Goal: Information Seeking & Learning: Find specific page/section

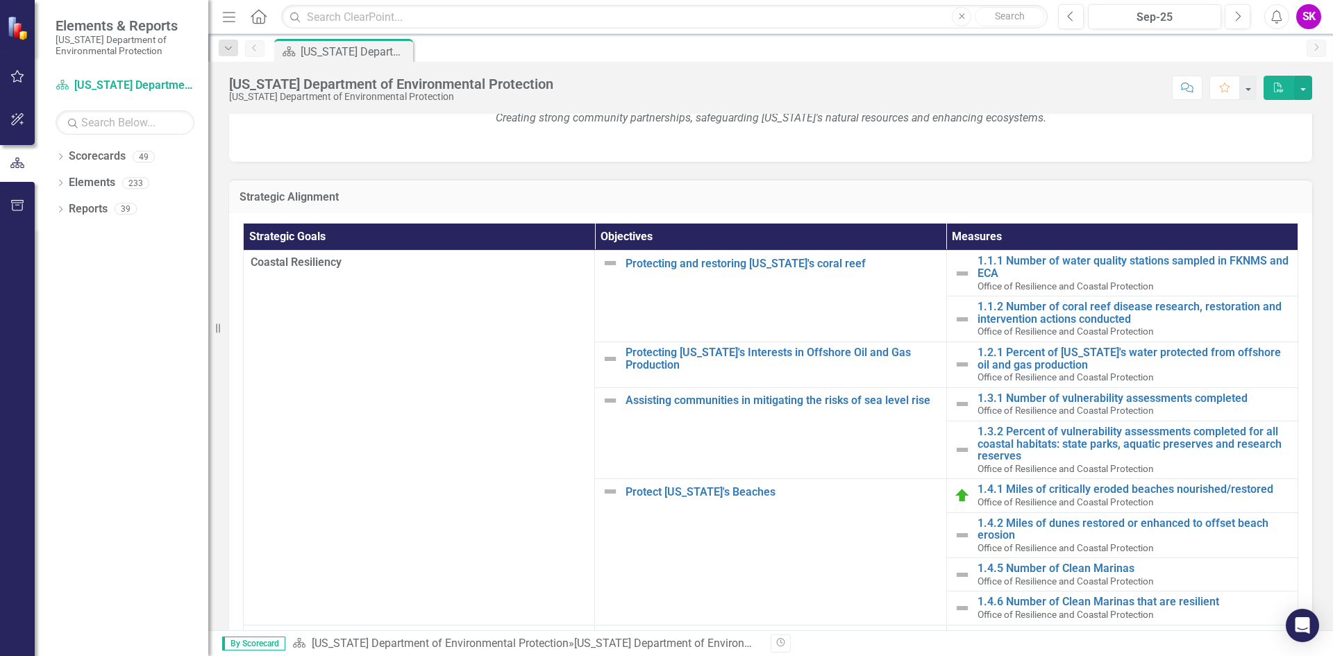
scroll to position [208, 0]
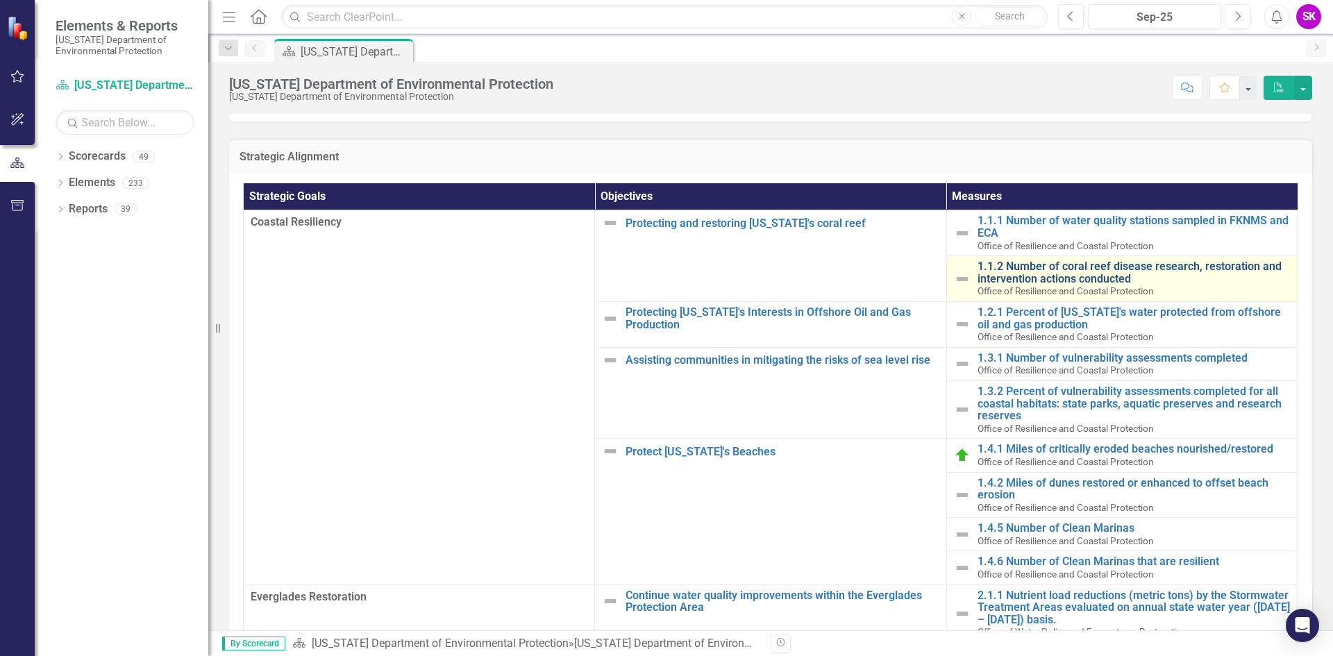
click at [1029, 269] on link "1.1.2 Number of coral reef disease research, restoration and intervention actio…" at bounding box center [1134, 272] width 313 height 24
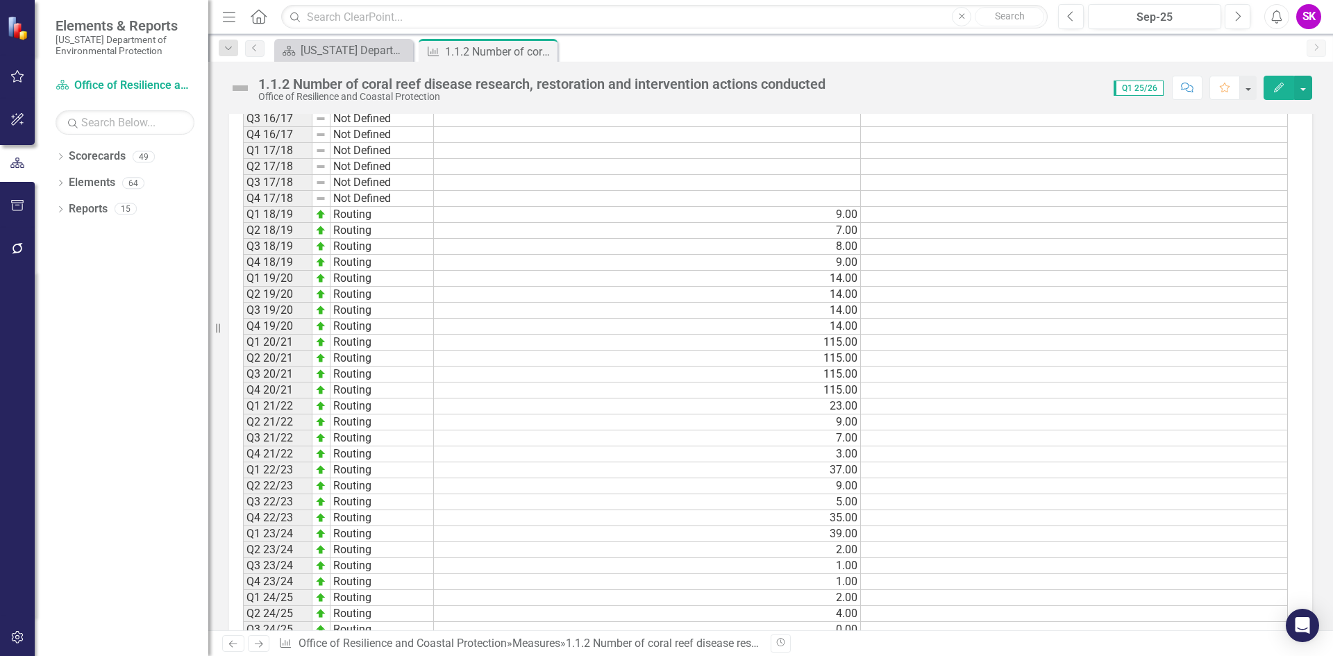
scroll to position [781, 0]
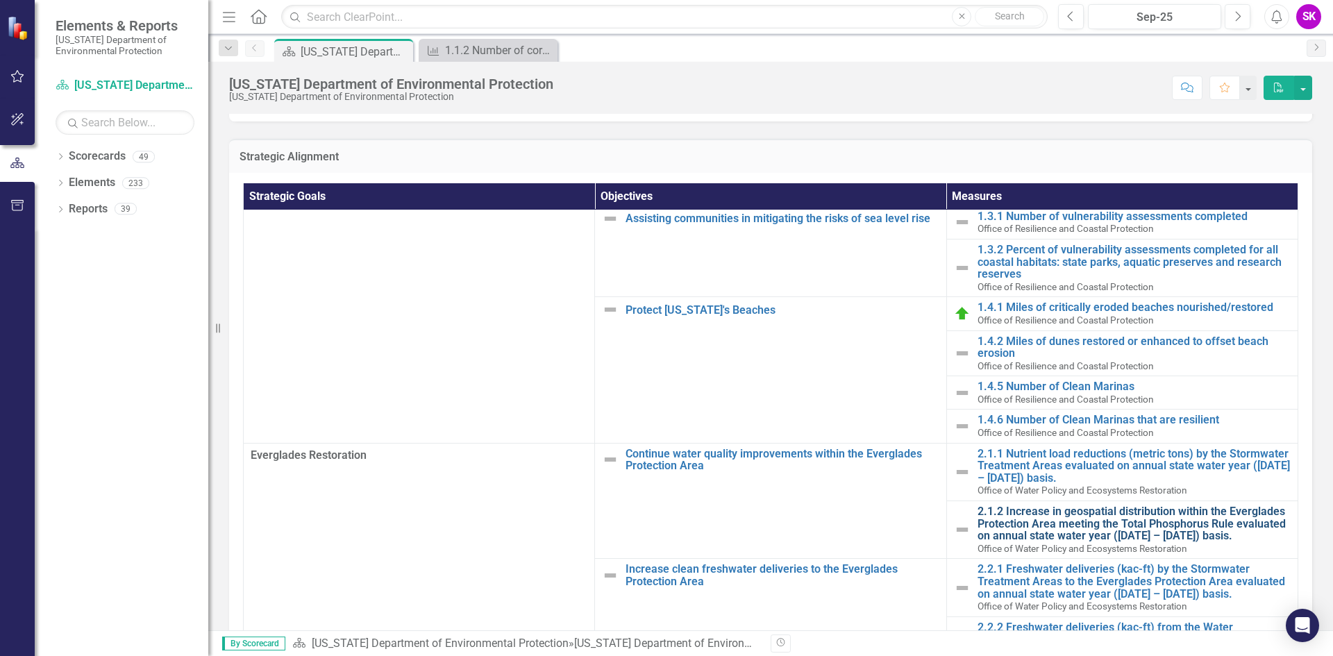
scroll to position [315, 0]
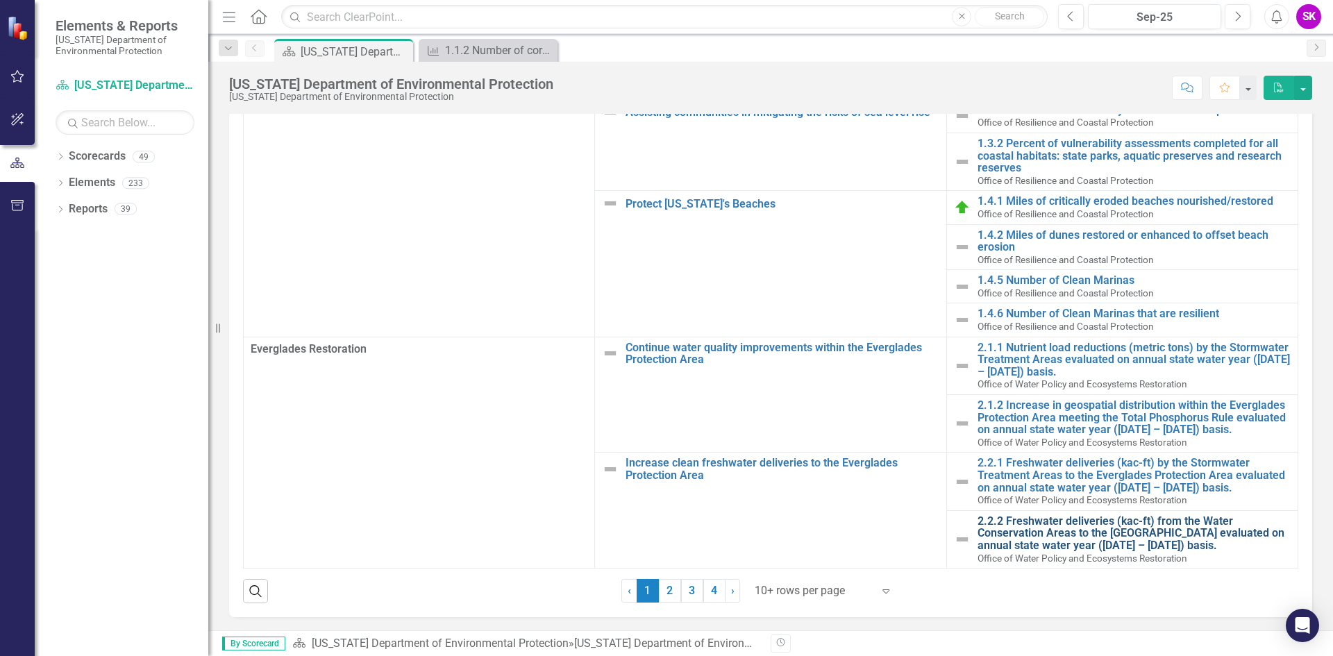
click at [1033, 515] on link "2.2.2 Freshwater deliveries (kac-ft) from the Water Conservation Areas to the […" at bounding box center [1134, 533] width 313 height 37
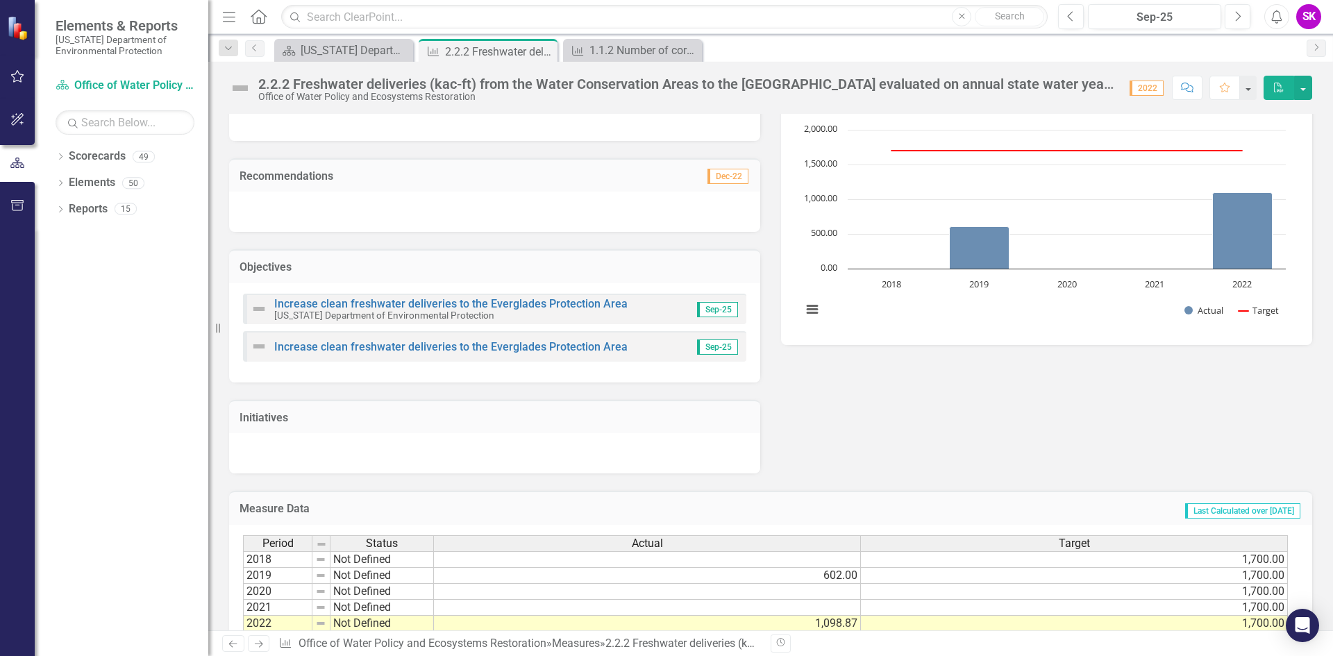
scroll to position [125, 0]
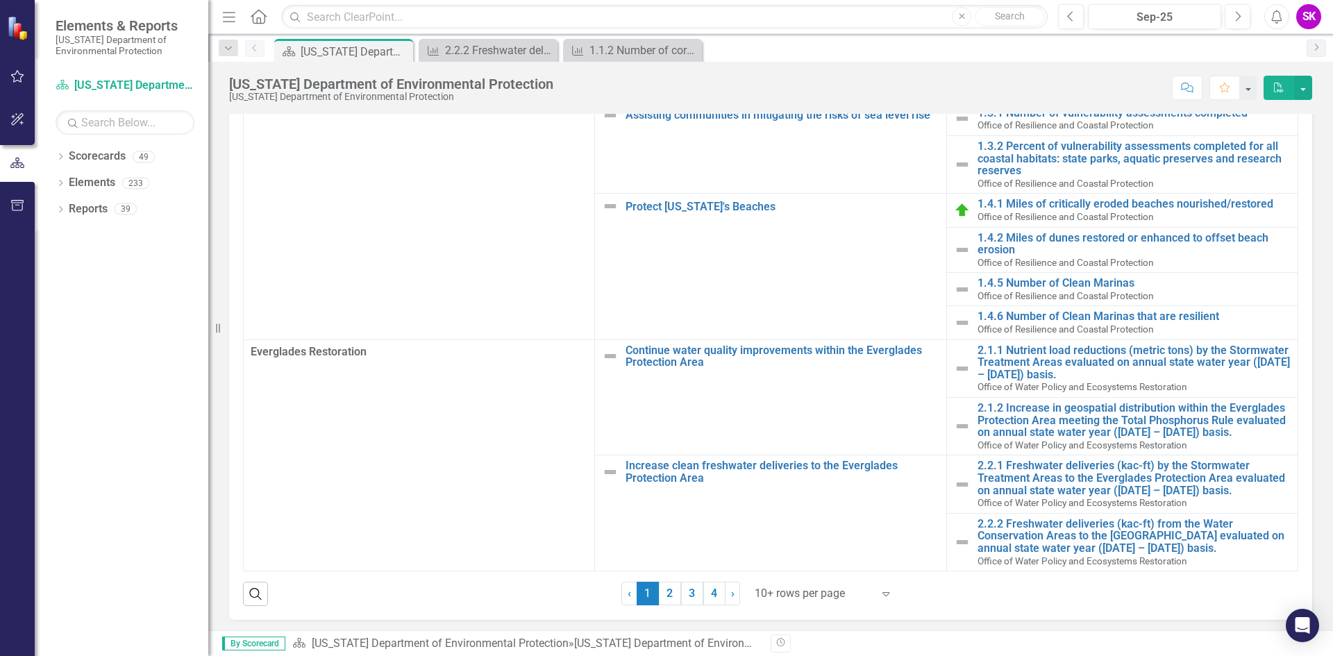
scroll to position [315, 0]
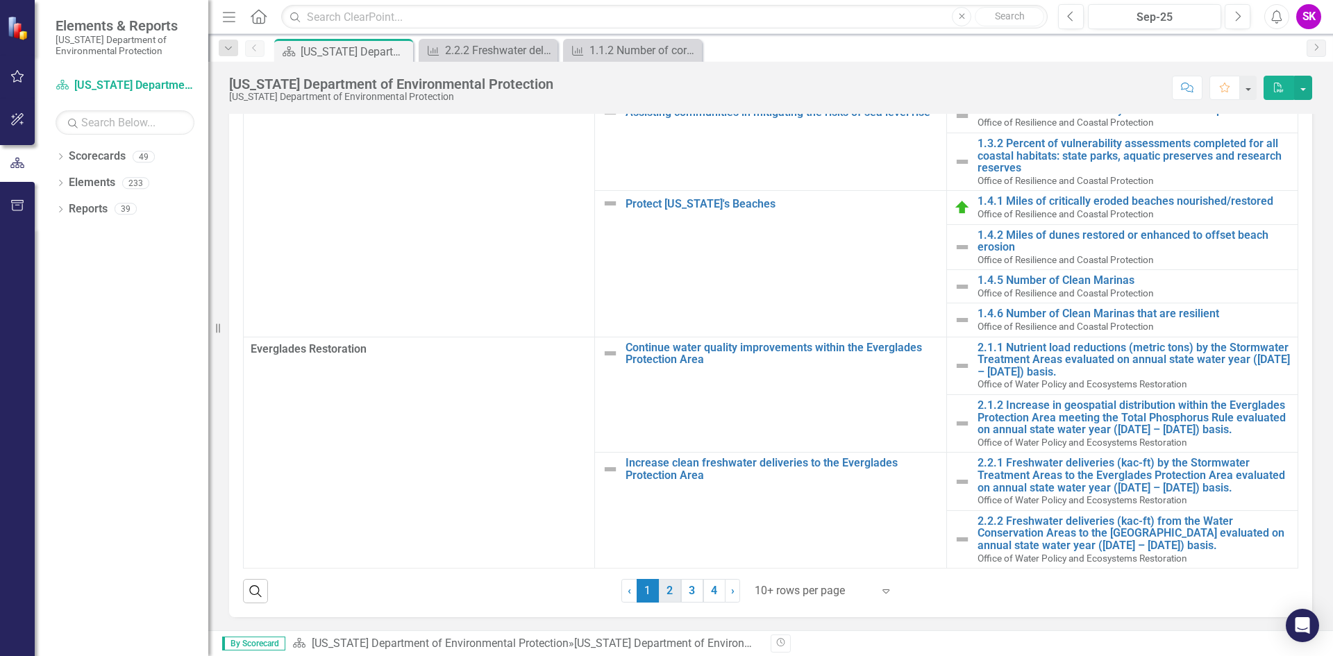
click at [659, 596] on link "2" at bounding box center [670, 591] width 22 height 24
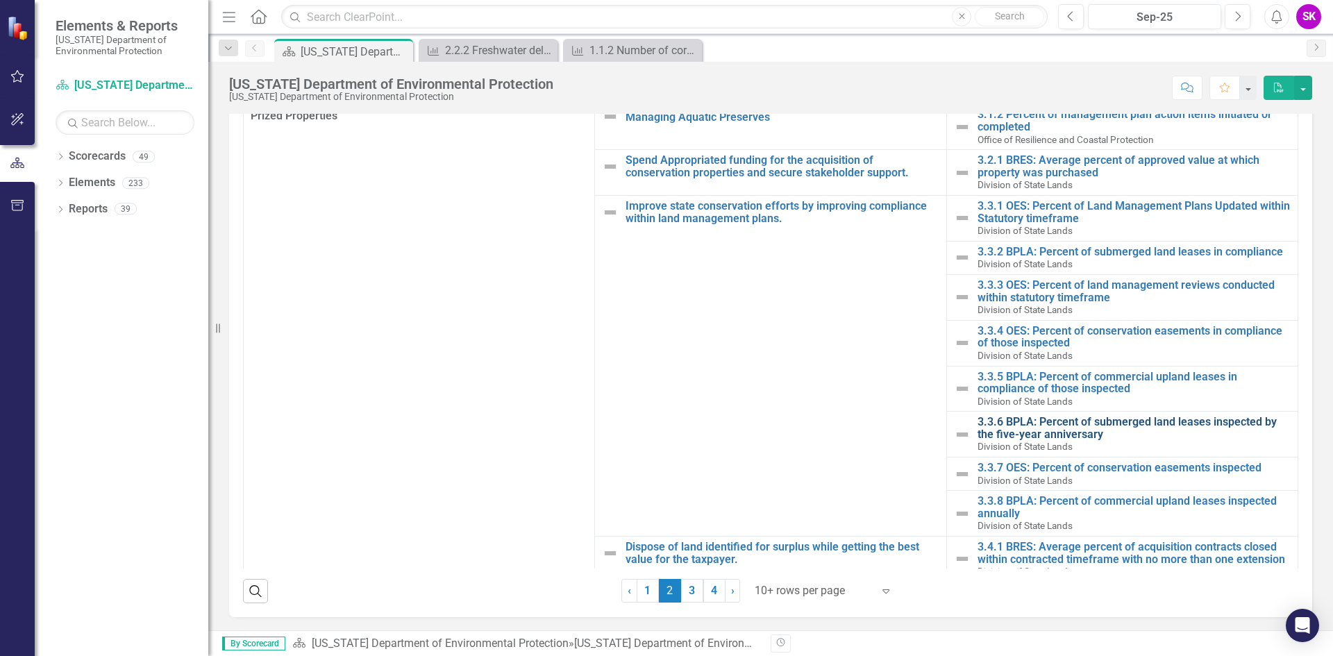
click at [1066, 425] on link "3.3.6 BPLA: Percent of submerged land leases inspected by the five-year anniver…" at bounding box center [1134, 428] width 313 height 24
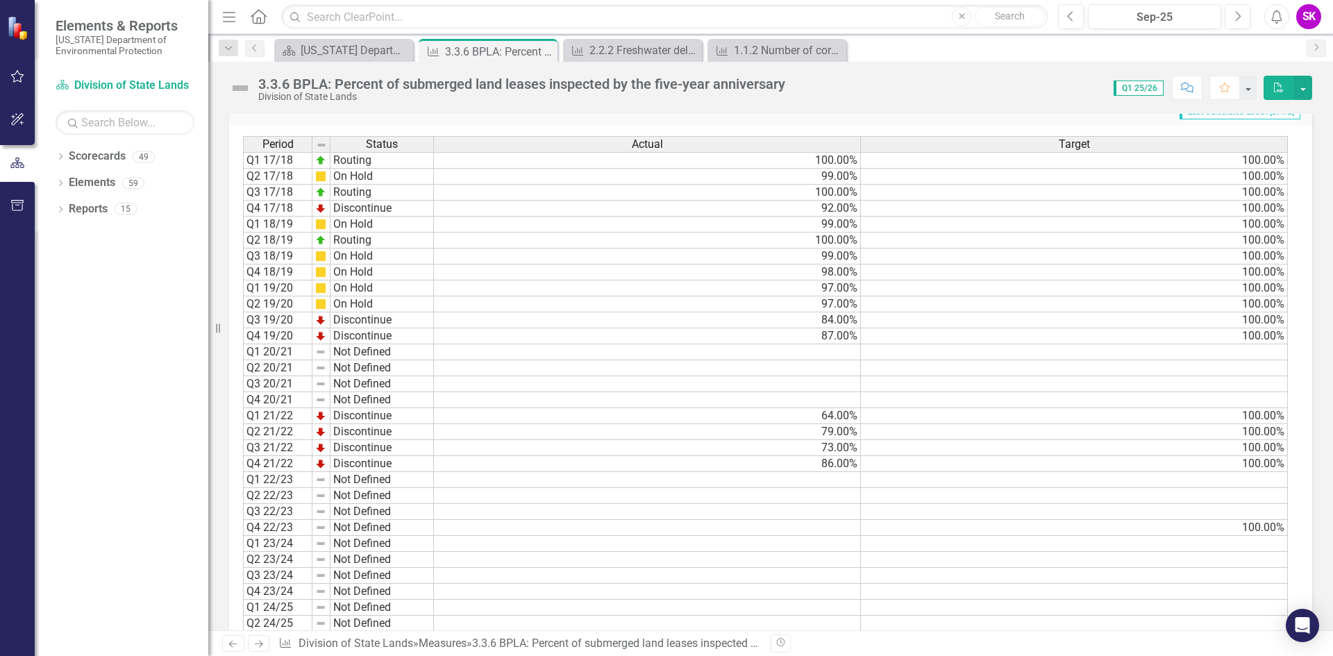
scroll to position [547, 0]
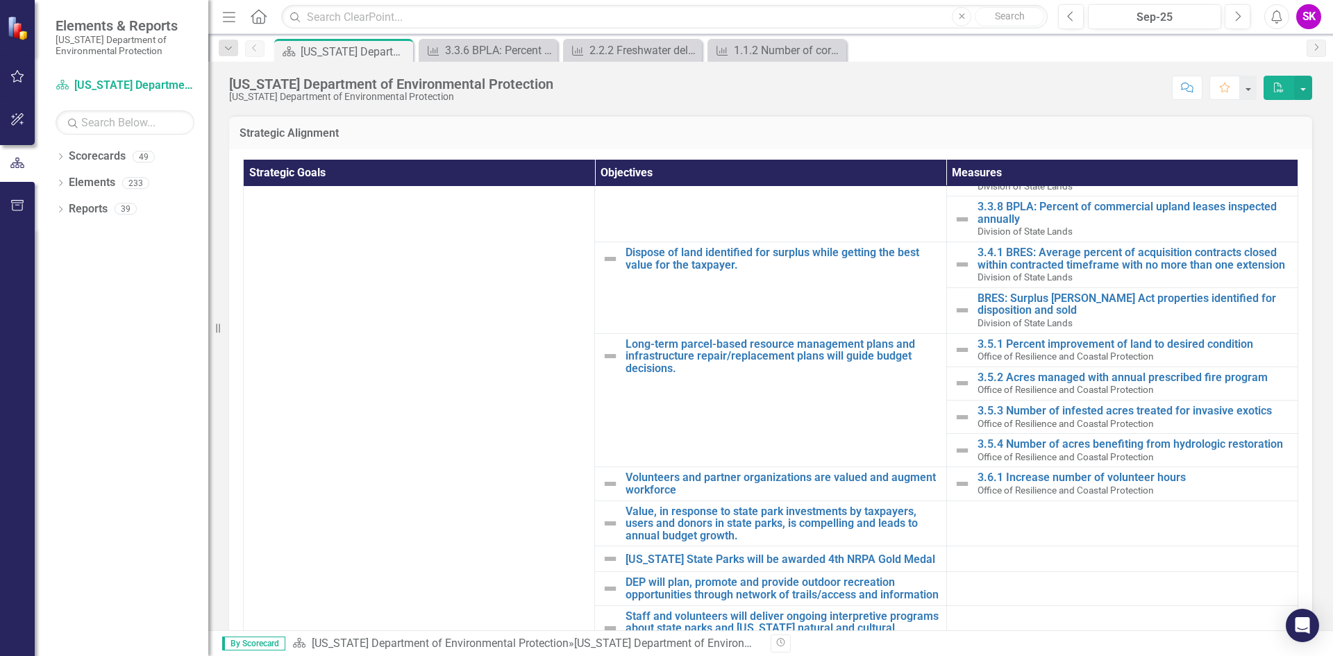
scroll to position [315, 0]
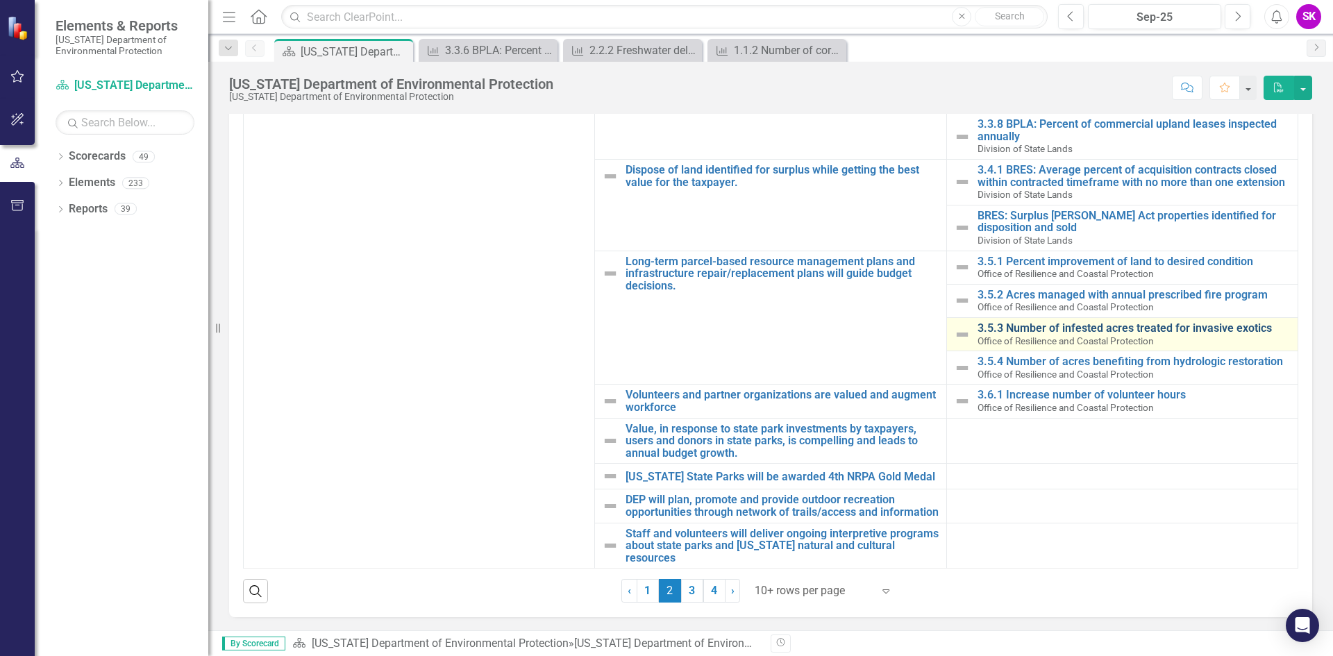
click at [1042, 322] on link "3.5.3 Number of infested acres treated for invasive exotics" at bounding box center [1134, 328] width 313 height 13
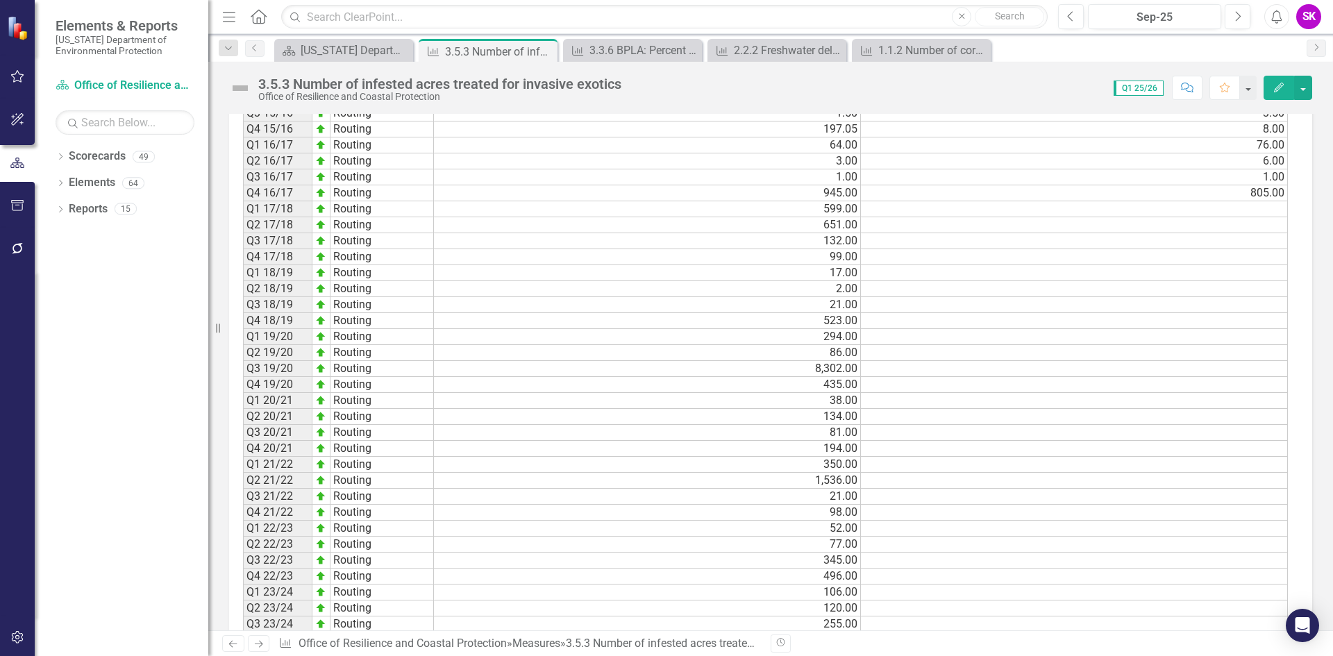
scroll to position [674, 0]
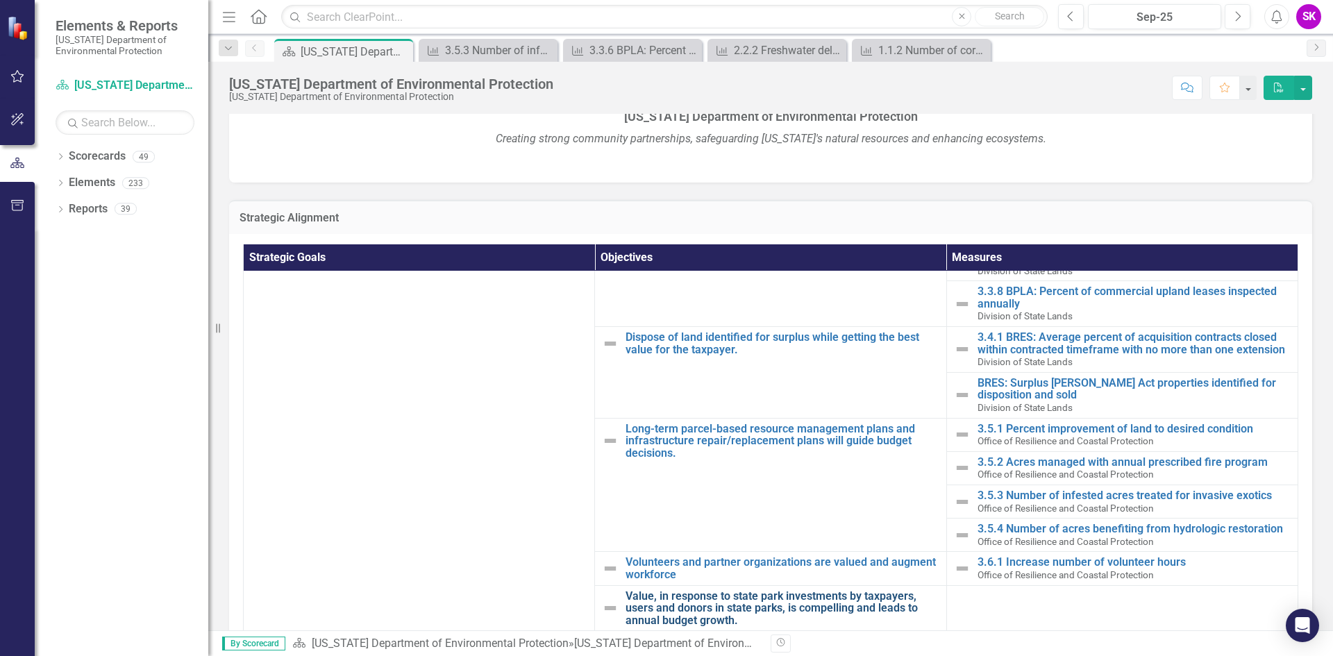
scroll to position [315, 0]
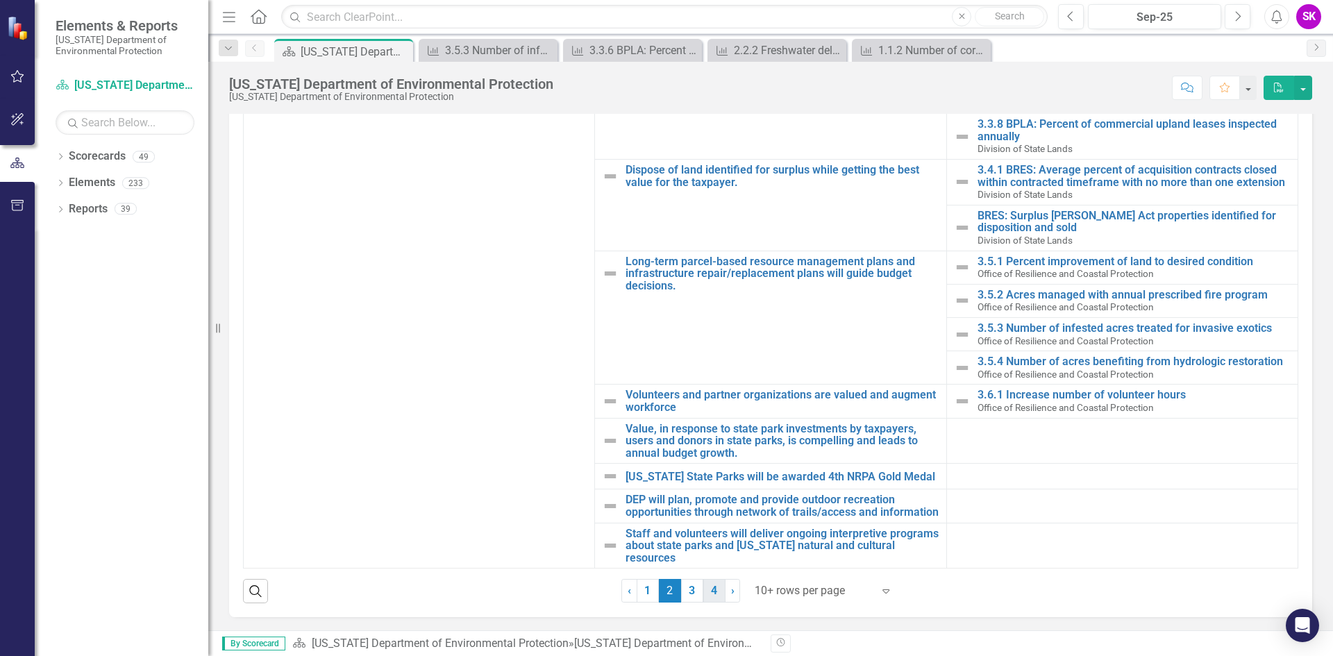
click at [713, 592] on link "4" at bounding box center [715, 591] width 22 height 24
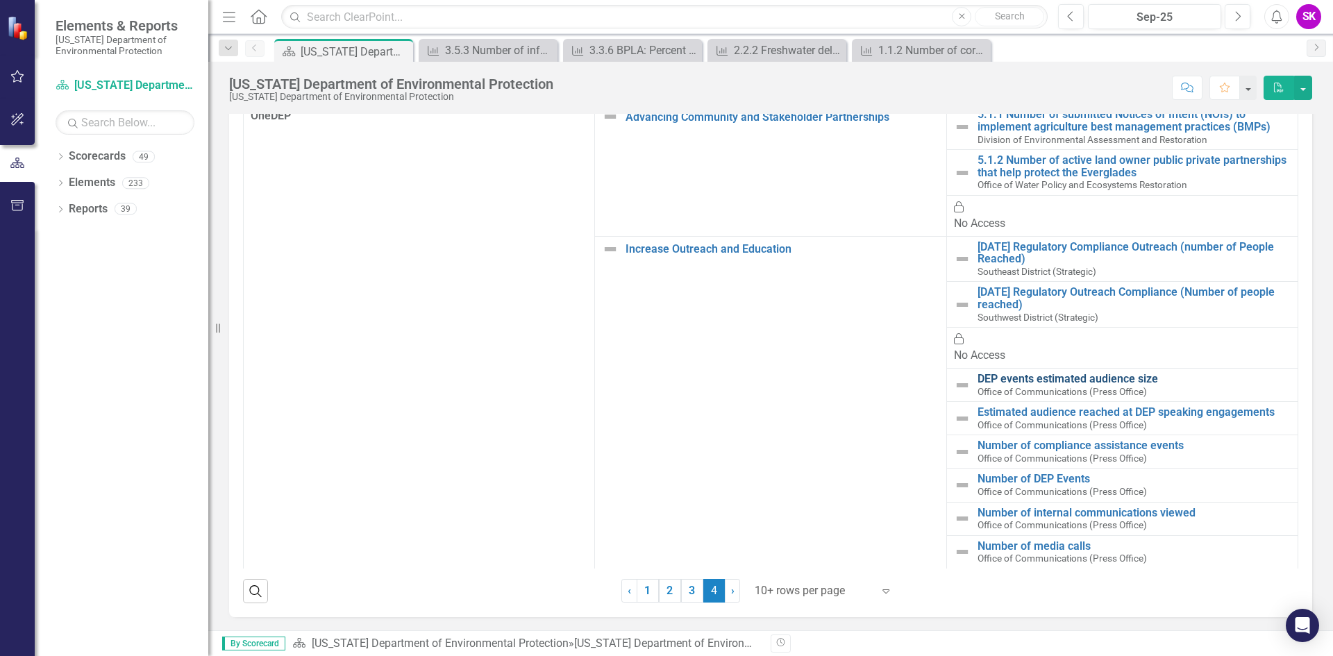
click at [1013, 373] on link "DEP events estimated audience size" at bounding box center [1134, 379] width 313 height 13
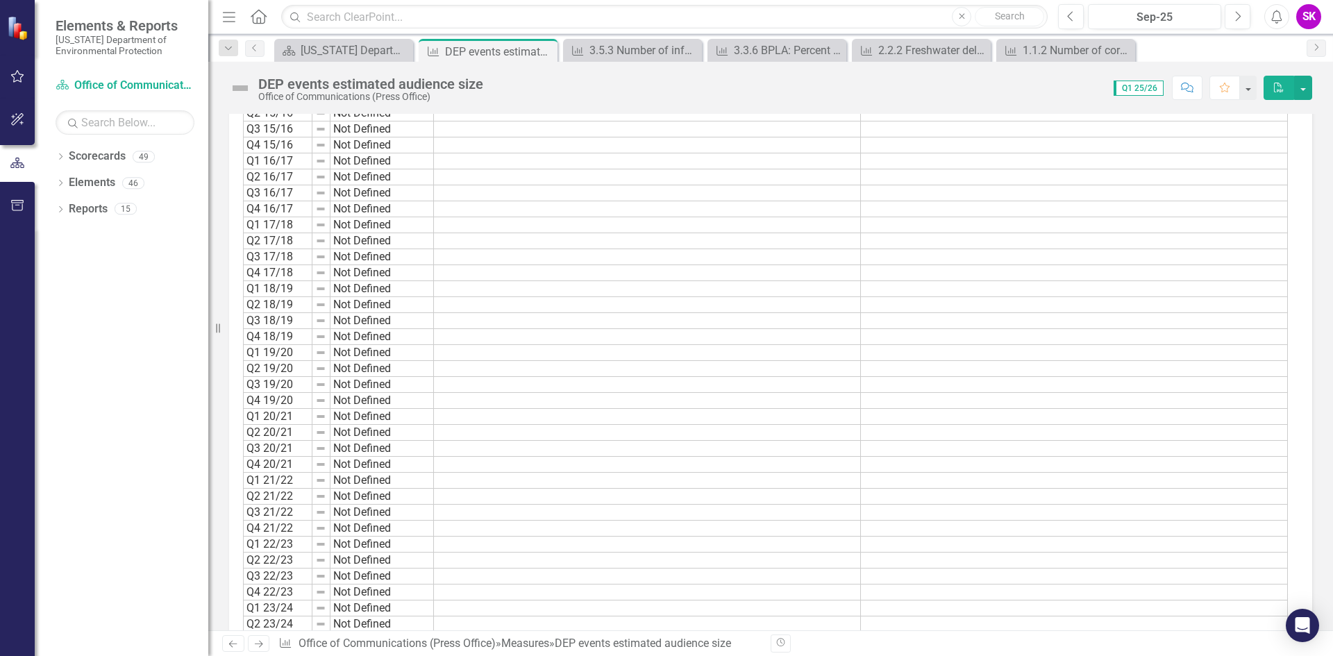
scroll to position [625, 0]
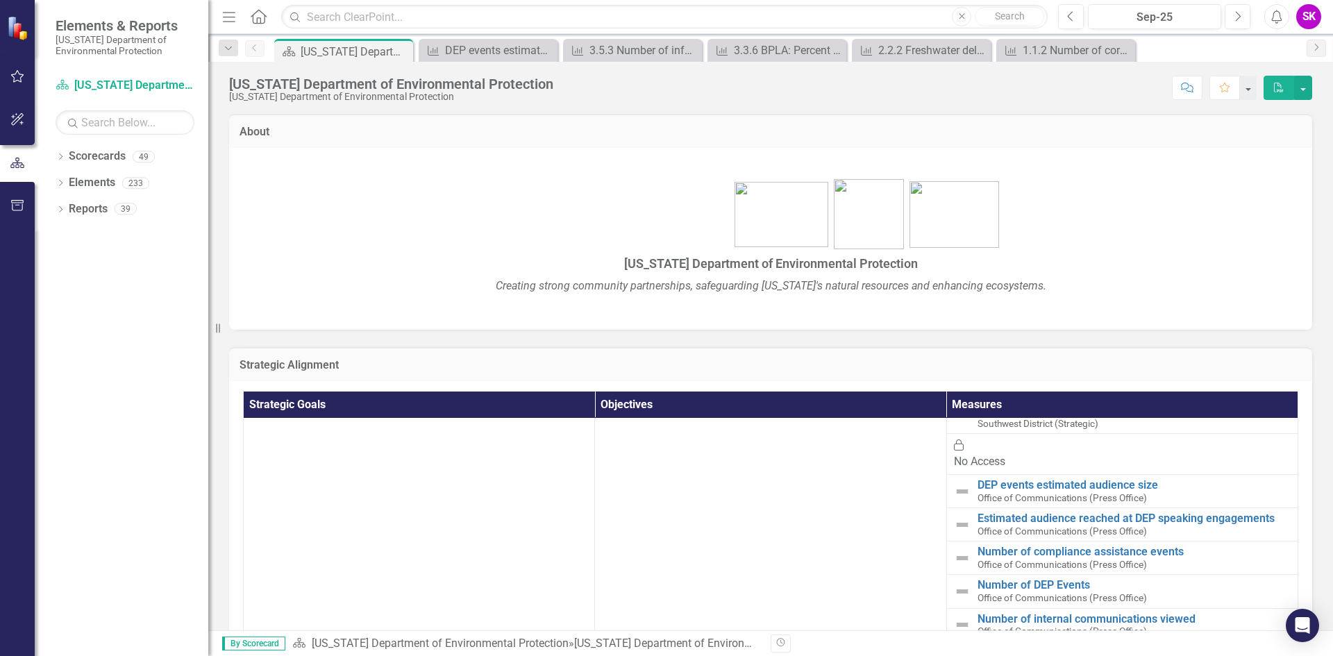
scroll to position [69, 0]
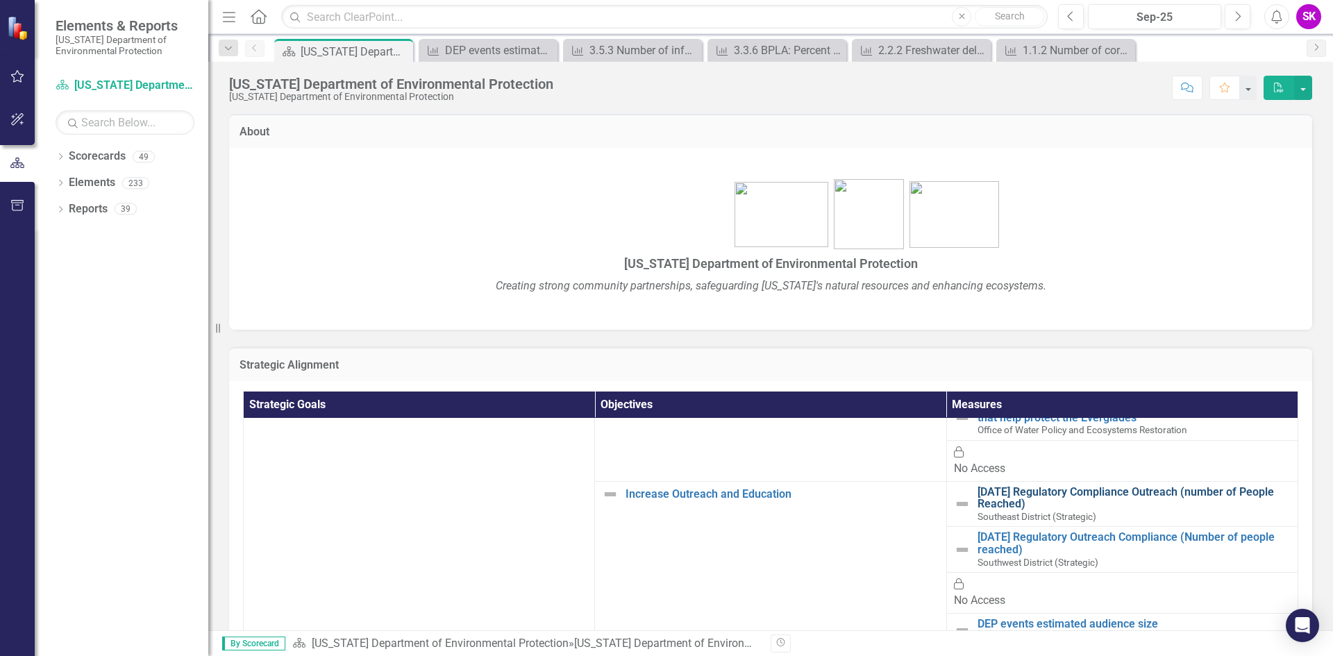
click at [1047, 486] on link "[DATE] Regulatory Compliance Outreach (number of People Reached)" at bounding box center [1134, 498] width 313 height 24
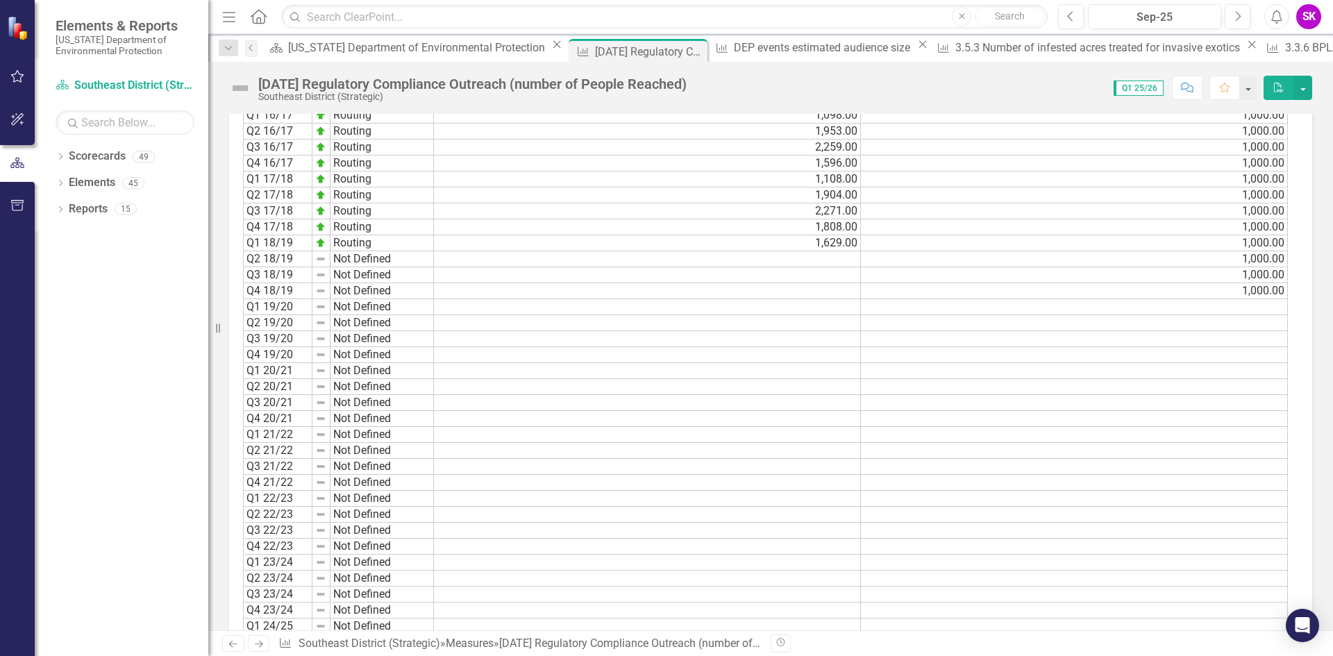
scroll to position [674, 0]
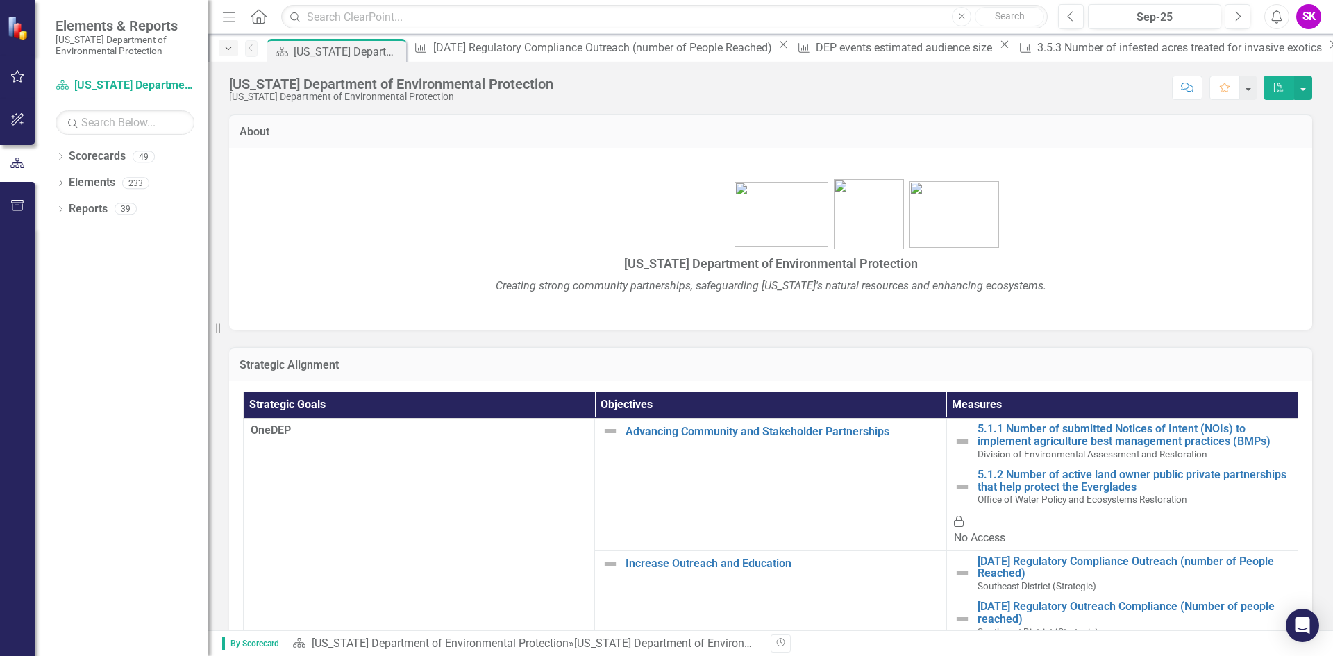
click at [226, 45] on icon "Dropdown" at bounding box center [228, 49] width 13 height 10
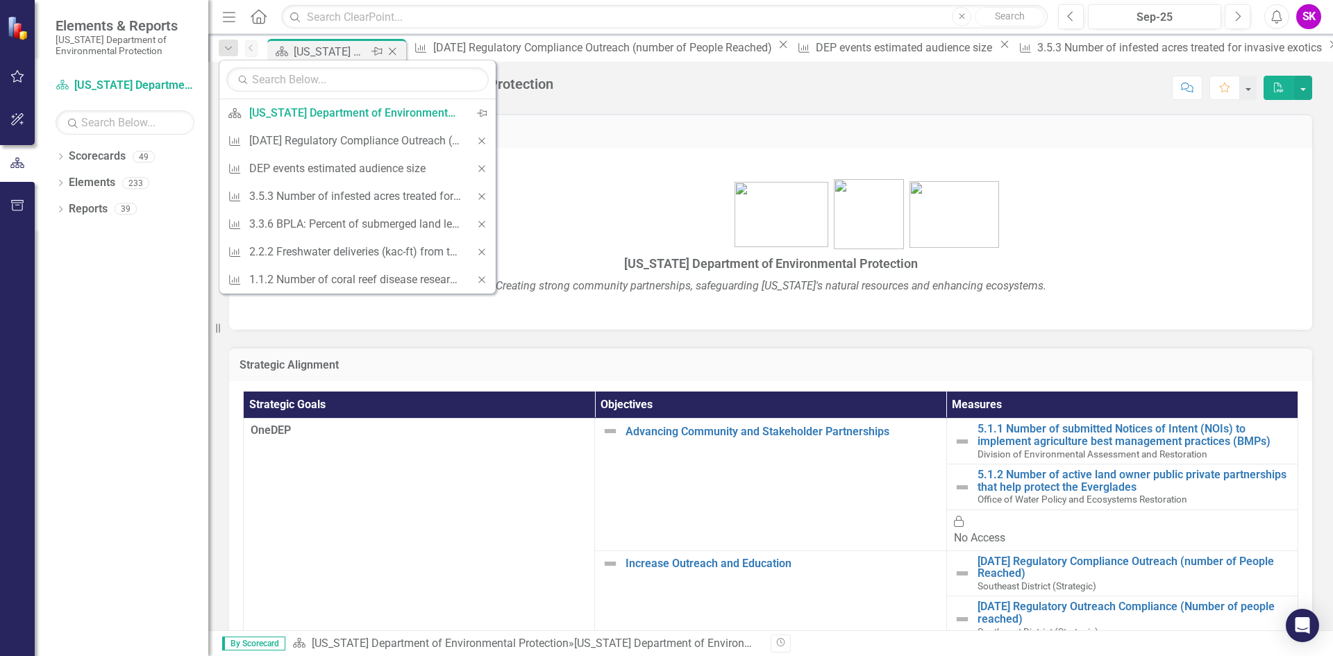
click at [399, 51] on icon "Close" at bounding box center [392, 51] width 14 height 11
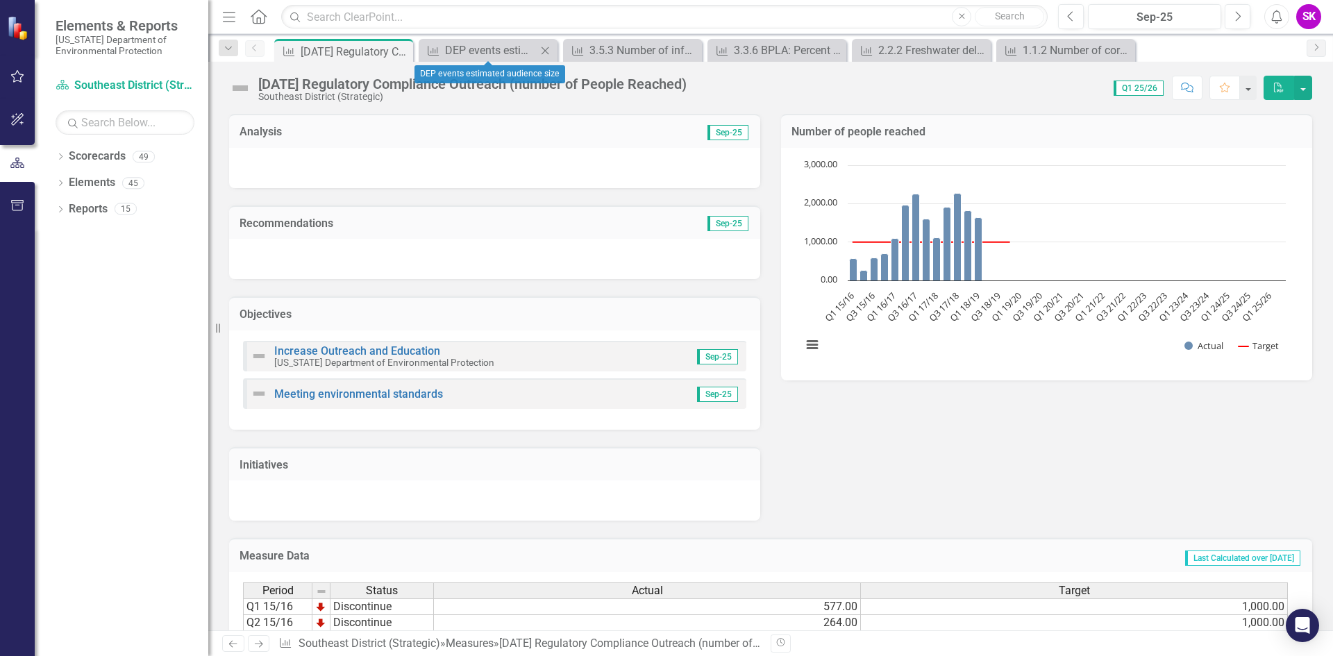
click at [544, 51] on icon "Close" at bounding box center [545, 50] width 14 height 11
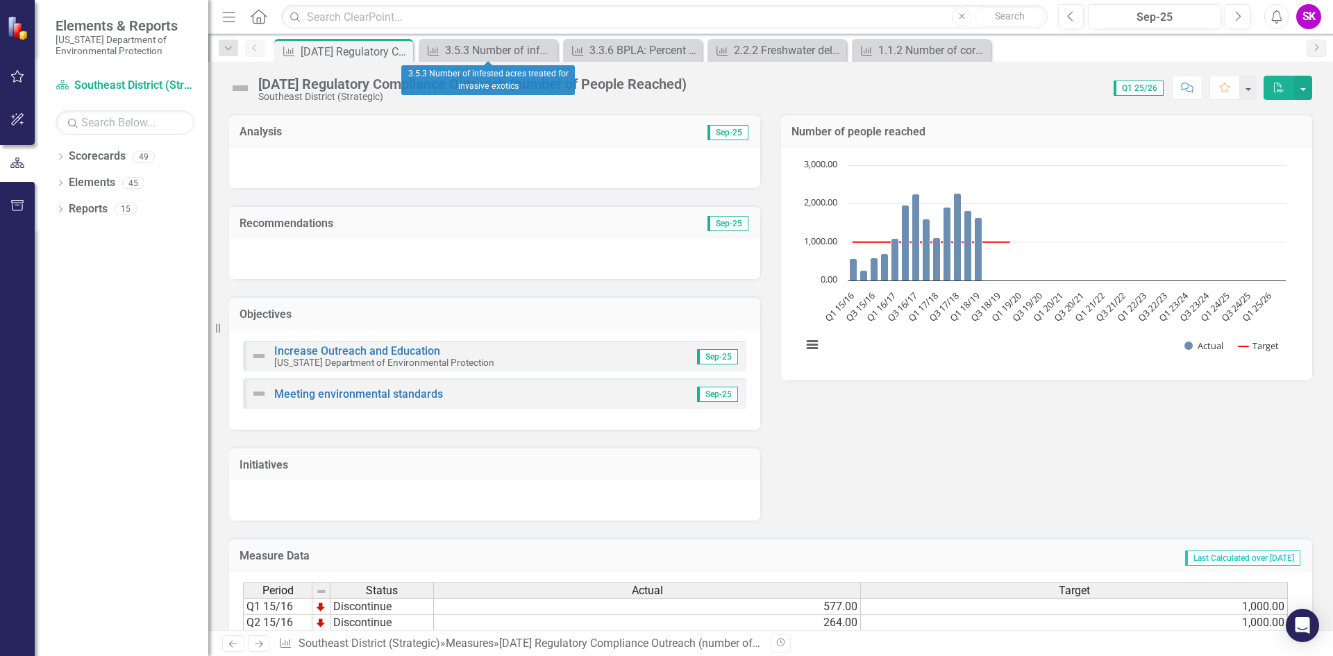
click at [0, 0] on icon "Close" at bounding box center [0, 0] width 0 height 0
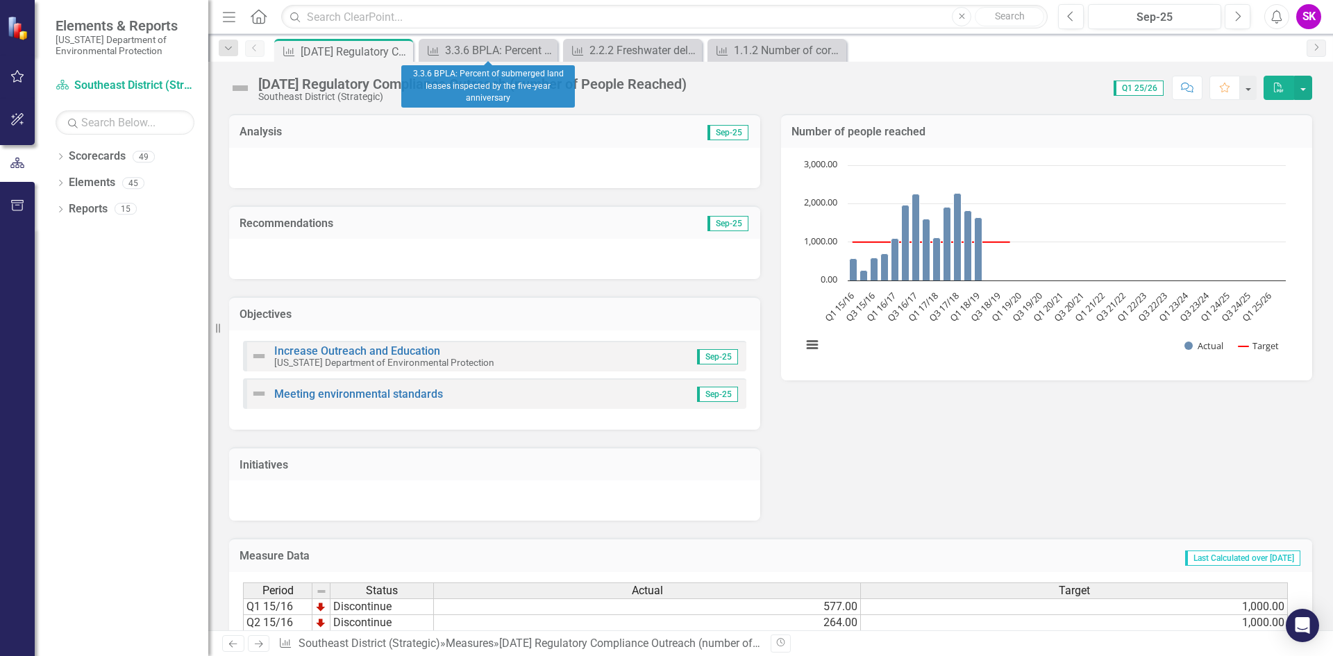
click at [0, 0] on icon "Close" at bounding box center [0, 0] width 0 height 0
click at [545, 51] on icon at bounding box center [546, 51] width 8 height 8
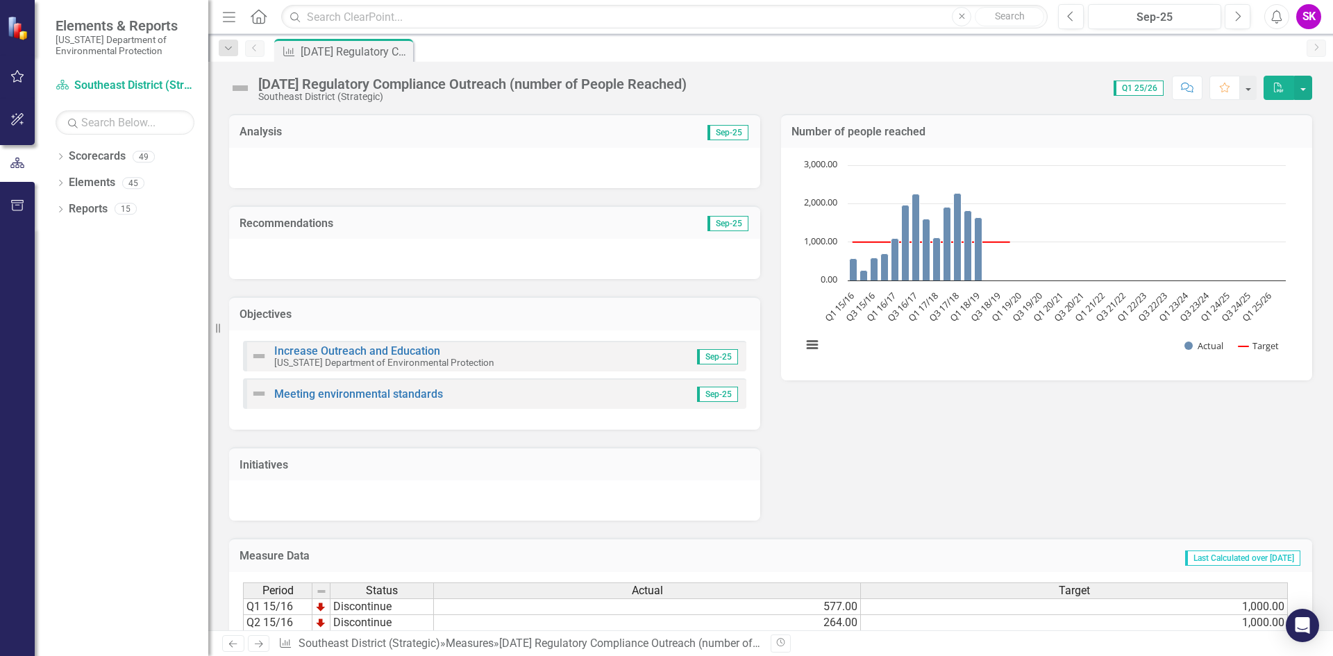
click at [421, 51] on div "Measure [DATE] Regulatory Compliance Outreach (number of People Reached) Pin" at bounding box center [786, 50] width 1029 height 22
click at [233, 53] on div "Dropdown" at bounding box center [228, 48] width 19 height 17
click at [231, 53] on div "Dropdown" at bounding box center [228, 48] width 19 height 17
click at [404, 48] on icon "Pin" at bounding box center [401, 51] width 11 height 14
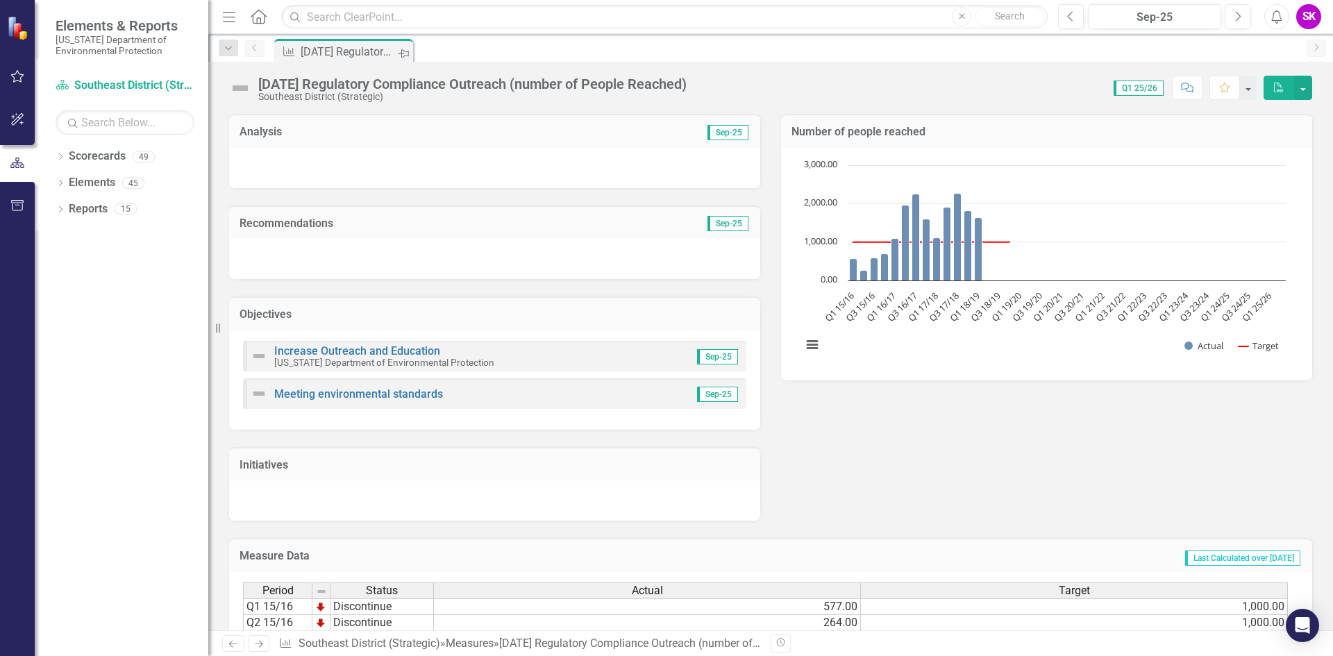
click at [402, 53] on icon "Pin" at bounding box center [403, 54] width 11 height 14
click at [110, 23] on span "Elements & Reports" at bounding box center [125, 25] width 139 height 17
click at [254, 49] on icon "Previous" at bounding box center [254, 48] width 11 height 8
click at [231, 48] on icon "Dropdown" at bounding box center [228, 49] width 13 height 10
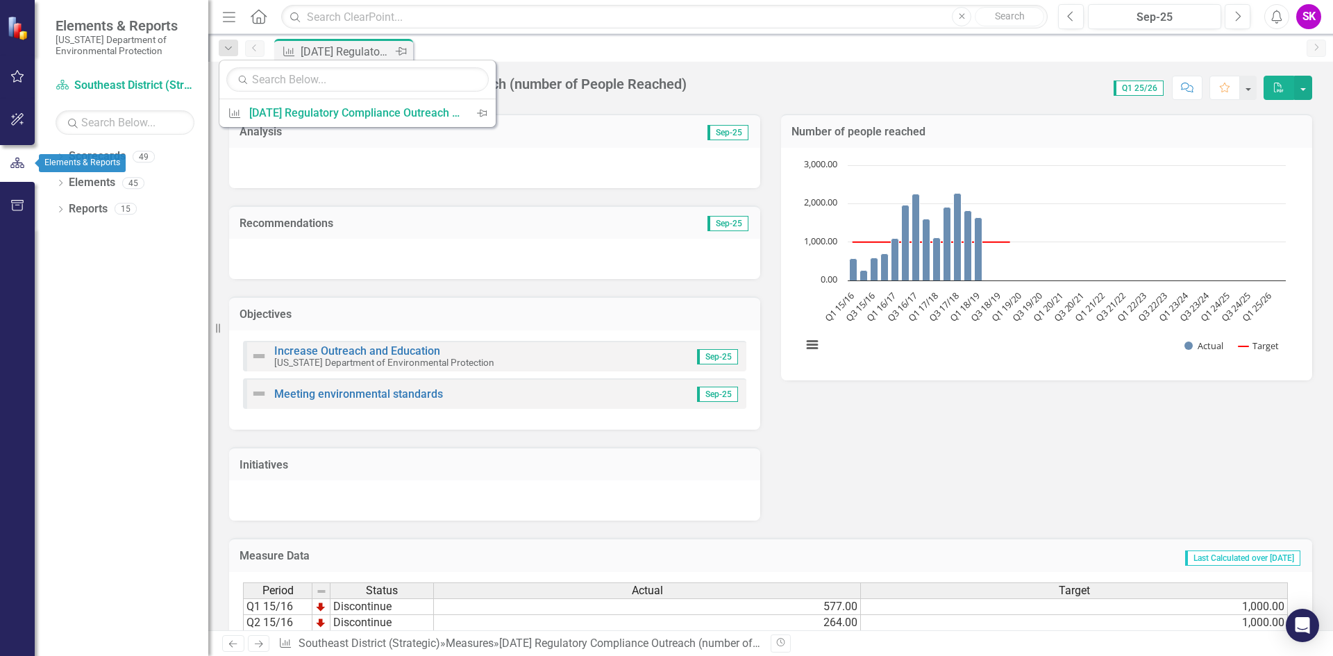
click at [18, 160] on icon "button" at bounding box center [17, 163] width 15 height 13
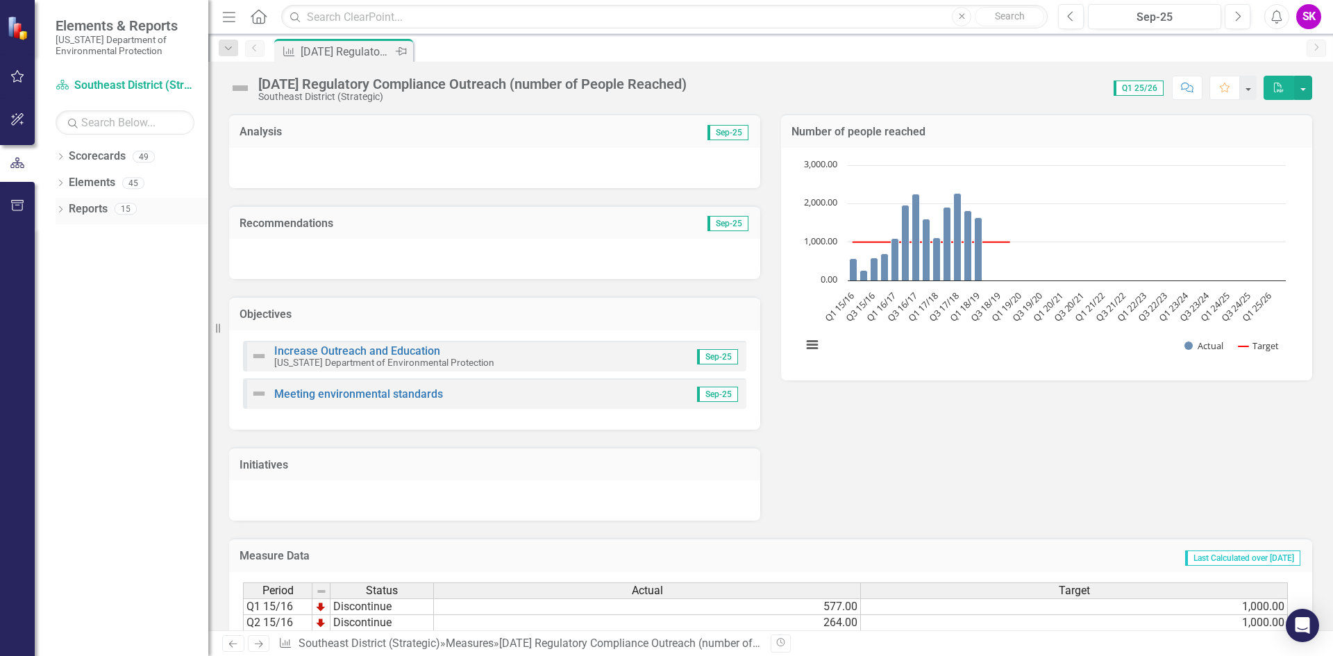
click at [64, 210] on icon "Dropdown" at bounding box center [61, 211] width 10 height 8
click at [43, 210] on div "Dropdown" at bounding box center [37, 208] width 12 height 10
click at [66, 161] on div "Dropdown Scorecards 49" at bounding box center [132, 158] width 153 height 26
click at [63, 156] on icon "Dropdown" at bounding box center [61, 158] width 10 height 8
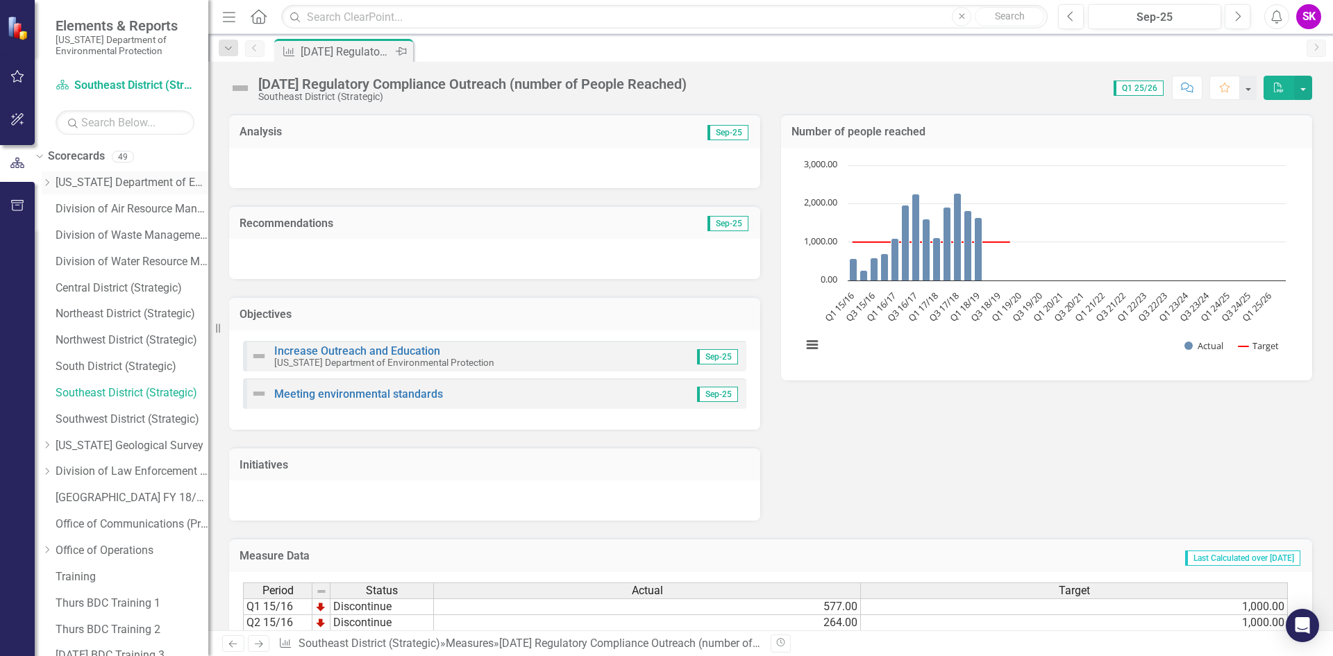
click at [52, 183] on icon "Dropdown" at bounding box center [47, 182] width 10 height 8
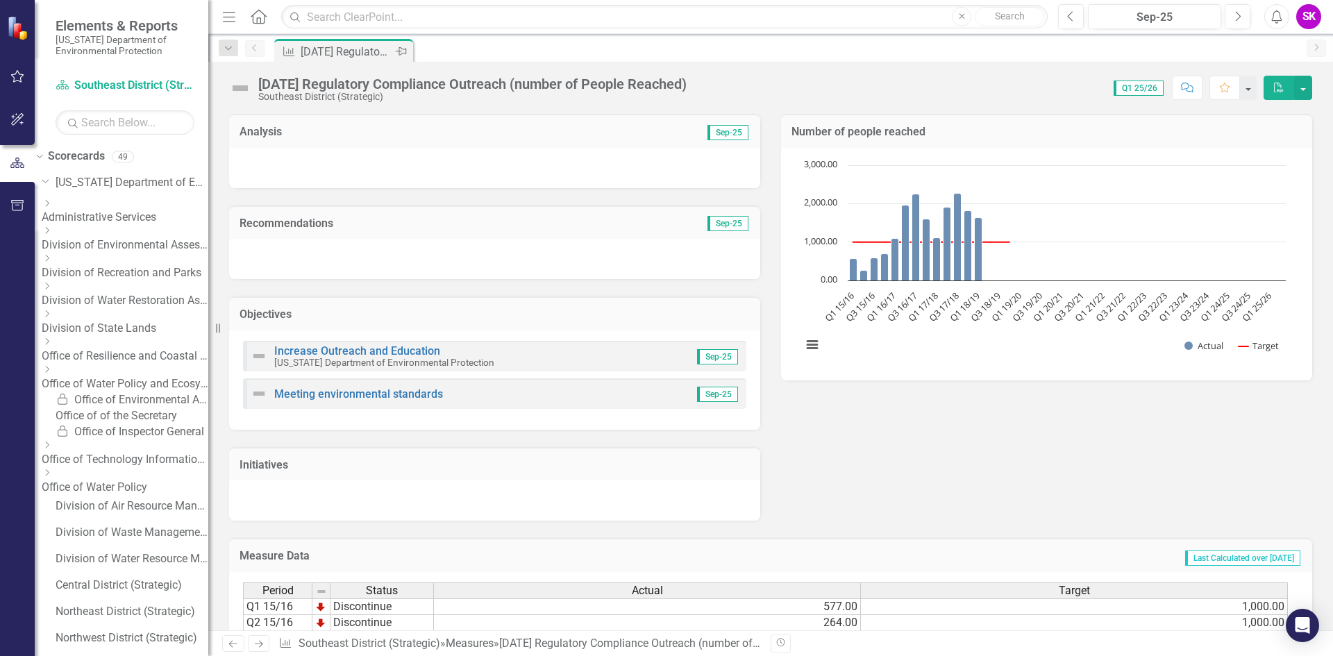
click at [113, 349] on link "Office of Resilience and Coastal Protection" at bounding box center [125, 357] width 167 height 16
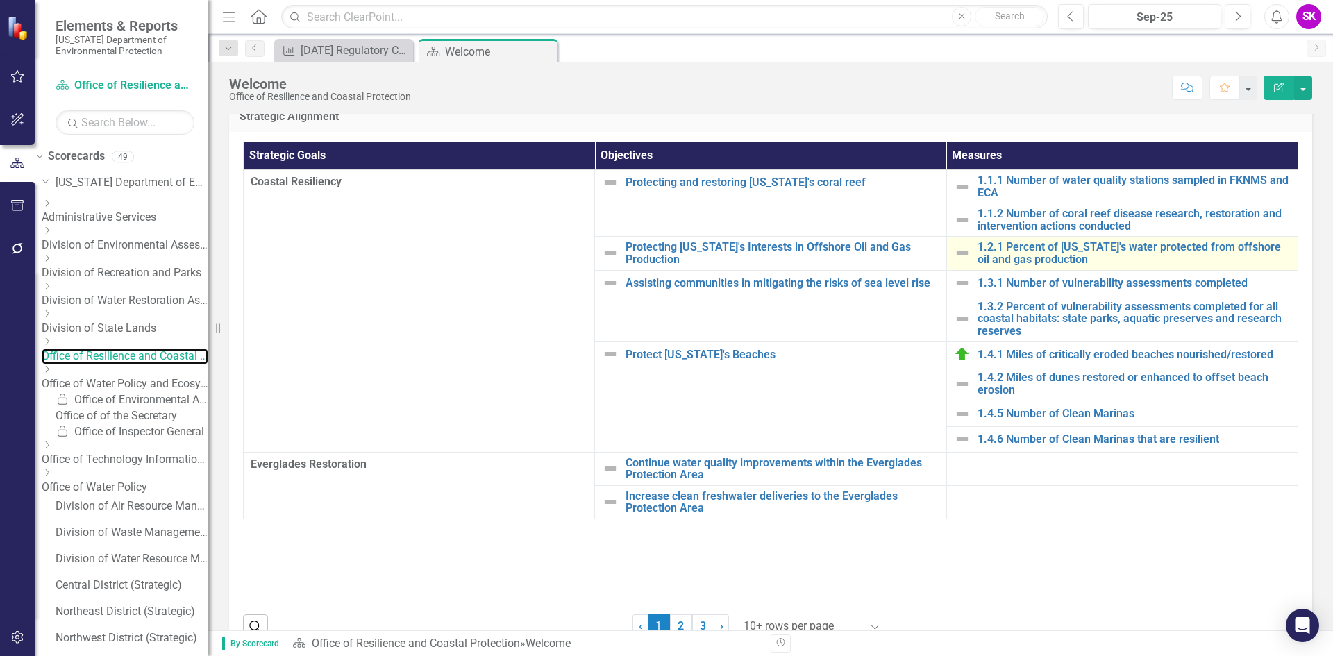
scroll to position [142, 0]
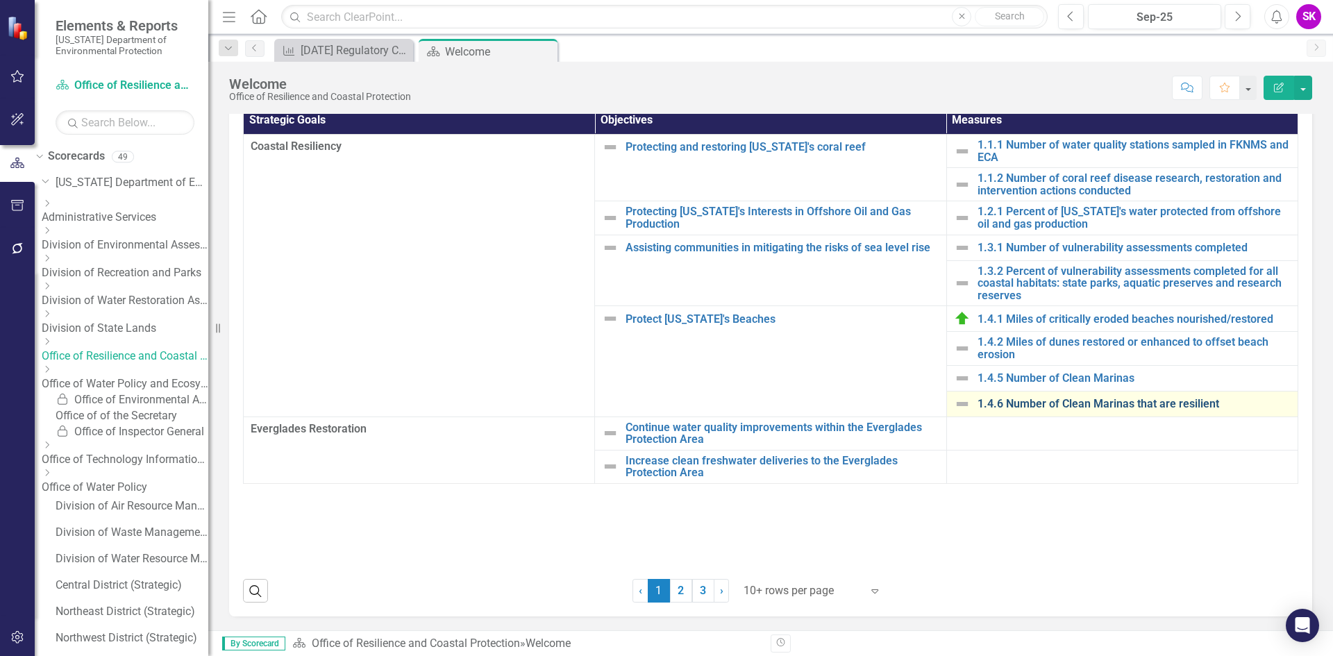
click at [1060, 404] on link "1.4.6 Number of Clean Marinas that are resilient" at bounding box center [1134, 404] width 313 height 13
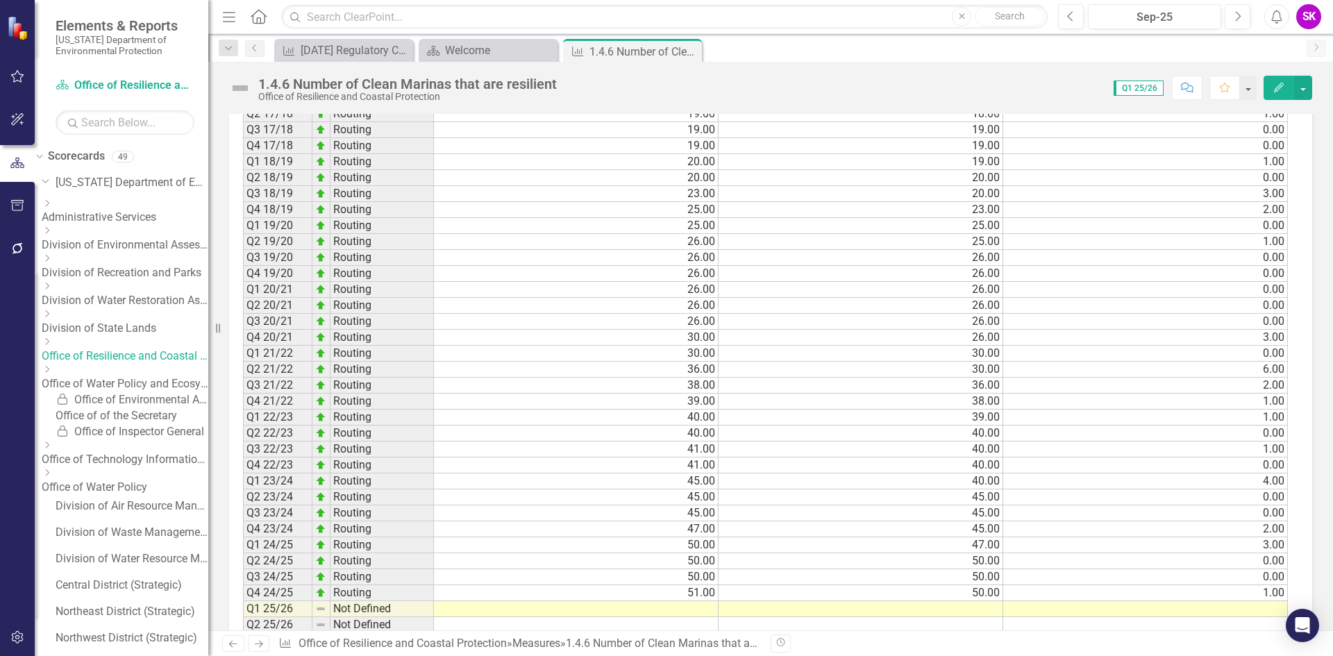
scroll to position [654, 0]
